Goal: Go to known website: Access a specific website the user already knows

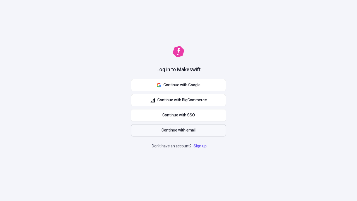
click at [178, 130] on span "Continue with email" at bounding box center [178, 130] width 34 height 6
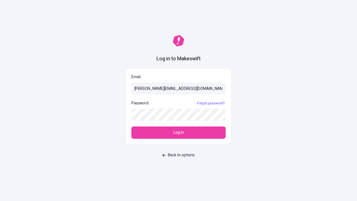
type input "[PERSON_NAME][EMAIL_ADDRESS][DOMAIN_NAME]"
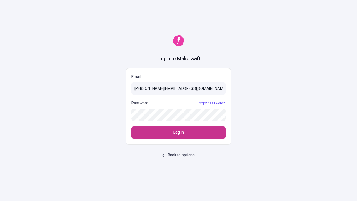
click at [178, 132] on span "Log in" at bounding box center [178, 132] width 10 height 6
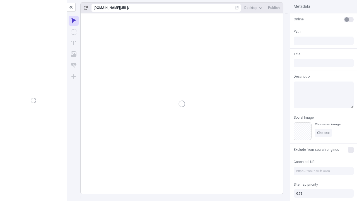
type input "/deep-link-acidus"
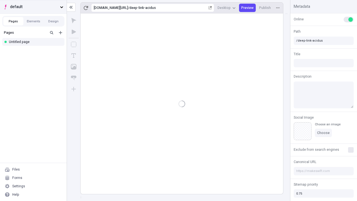
click at [33, 7] on span "default" at bounding box center [34, 7] width 48 height 6
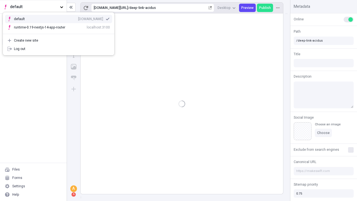
click at [78, 18] on div "qee9k4dy7d.staging.makeswift.site" at bounding box center [90, 19] width 25 height 4
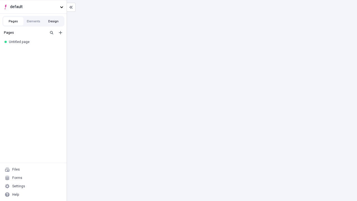
click at [53, 21] on button "Design" at bounding box center [53, 21] width 20 height 8
